Goal: Task Accomplishment & Management: Manage account settings

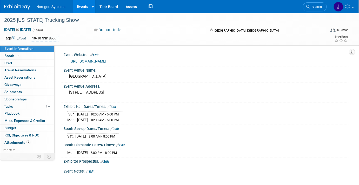
click at [32, 19] on div "2025 [US_STATE] Trucking Show" at bounding box center [160, 20] width 317 height 9
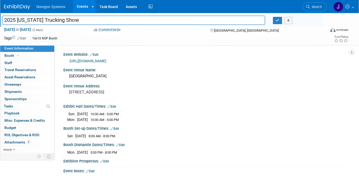
click at [32, 19] on input "2025 [US_STATE] Trucking Show" at bounding box center [133, 20] width 263 height 9
drag, startPoint x: 280, startPoint y: 93, endPoint x: 181, endPoint y: 170, distance: 124.9
click at [181, 170] on div "Event Notes: Edit" at bounding box center [205, 170] width 285 height 7
click at [276, 22] on button "button" at bounding box center [277, 20] width 9 height 7
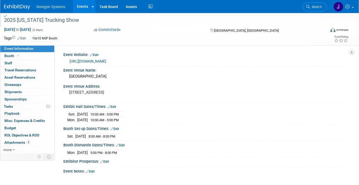
click at [18, 7] on img at bounding box center [17, 6] width 26 height 5
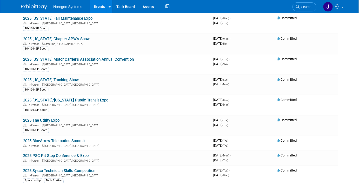
scroll to position [227, 0]
click at [55, 98] on link "2025 [US_STATE]/[US_STATE] Public Transit Expo" at bounding box center [65, 100] width 85 height 5
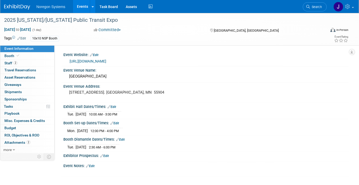
click at [106, 60] on link "[URL][DOMAIN_NAME]" at bounding box center [88, 61] width 37 height 4
click at [19, 5] on img at bounding box center [17, 6] width 26 height 5
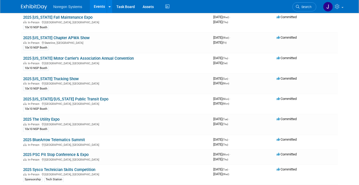
scroll to position [222, 0]
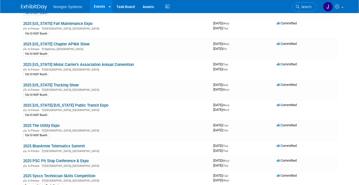
click at [99, 103] on link "2025 [US_STATE]/[US_STATE] Public Transit Expo" at bounding box center [65, 105] width 85 height 5
